Goal: Task Accomplishment & Management: Use online tool/utility

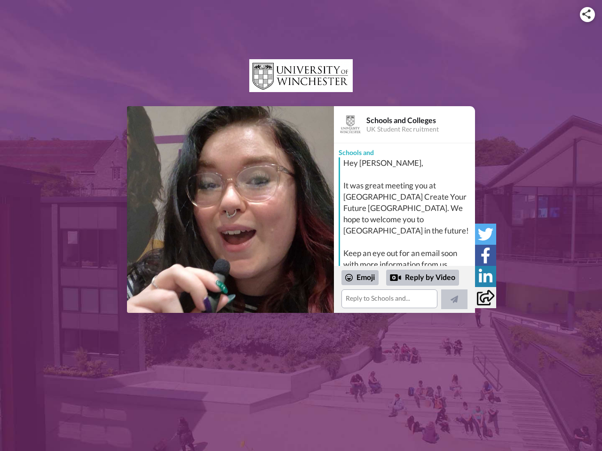
click at [587, 14] on img at bounding box center [586, 13] width 8 height 9
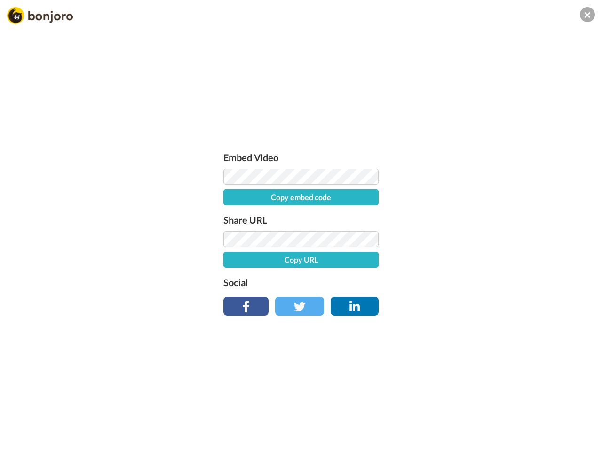
click at [230, 210] on div "Embed Video Copy embed code Share URL Copy URL Social" at bounding box center [301, 231] width 165 height 163
click at [404, 290] on div "Embed Video Copy embed code Share URL Copy URL Social" at bounding box center [301, 276] width 602 height 451
click at [360, 278] on label "Social" at bounding box center [300, 282] width 155 height 15
click at [423, 278] on div "Embed Video Copy embed code Share URL Copy URL Social" at bounding box center [301, 276] width 602 height 451
click at [454, 300] on div "Embed Video Copy embed code Share URL Copy URL Social" at bounding box center [301, 276] width 602 height 451
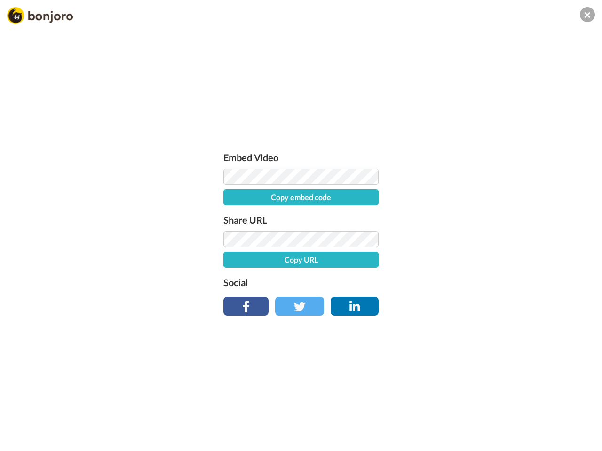
click at [485, 234] on div "Embed Video Copy embed code Share URL Copy URL Social" at bounding box center [301, 276] width 602 height 451
click at [485, 255] on div "Embed Video Copy embed code Share URL Copy URL Social" at bounding box center [301, 276] width 602 height 451
click at [485, 277] on div "Embed Video Copy embed code Share URL Copy URL Social" at bounding box center [301, 276] width 602 height 451
click at [485, 298] on div "Embed Video Copy embed code Share URL Copy URL Social" at bounding box center [301, 276] width 602 height 451
